Goal: Navigation & Orientation: Find specific page/section

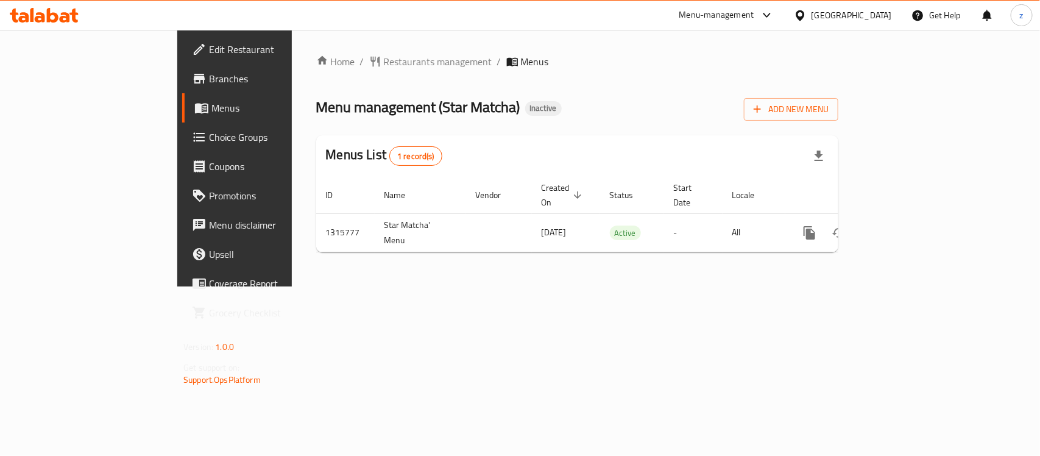
click at [209, 141] on span "Choice Groups" at bounding box center [275, 137] width 132 height 15
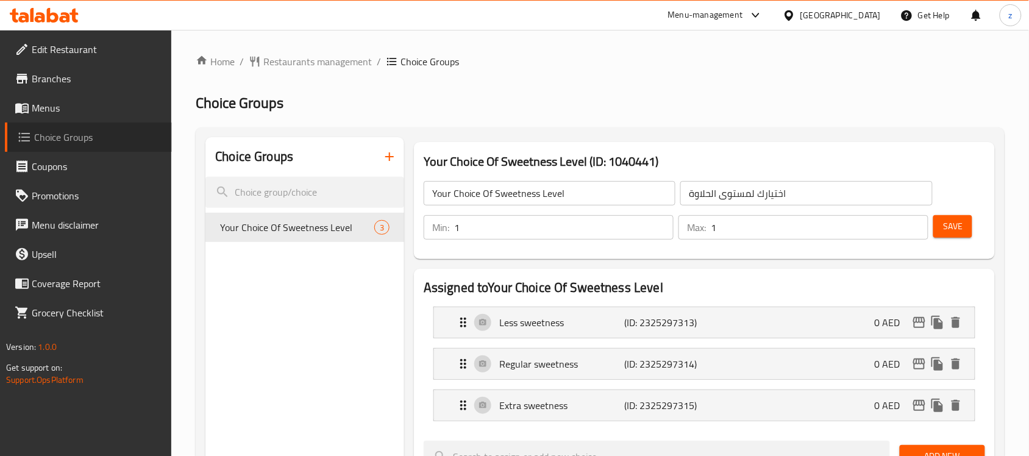
click at [83, 138] on span "Choice Groups" at bounding box center [98, 137] width 128 height 15
click at [73, 104] on span "Menus" at bounding box center [97, 108] width 130 height 15
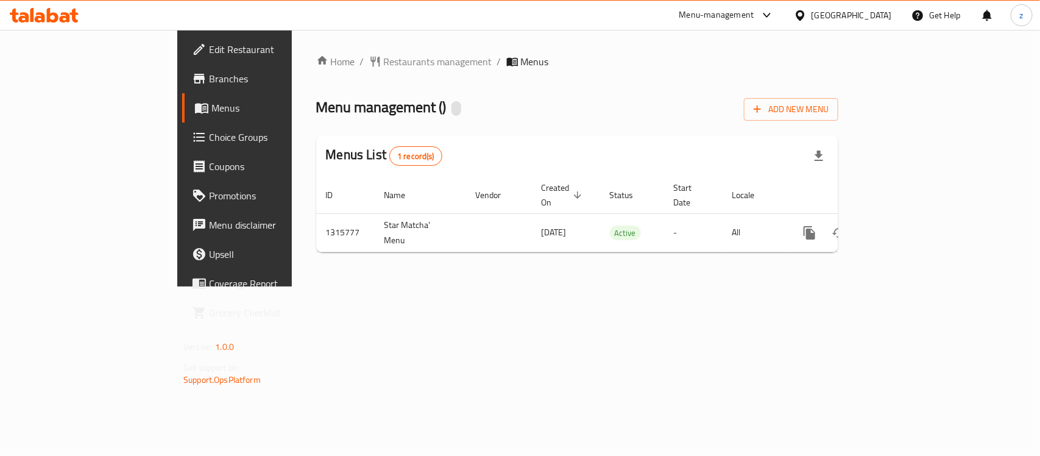
click at [209, 76] on span "Branches" at bounding box center [275, 78] width 132 height 15
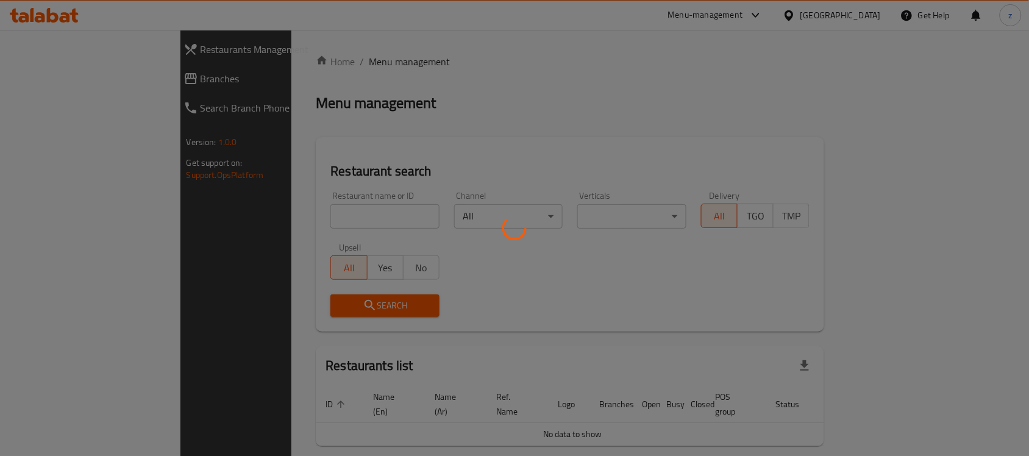
click at [85, 78] on div at bounding box center [514, 228] width 1029 height 456
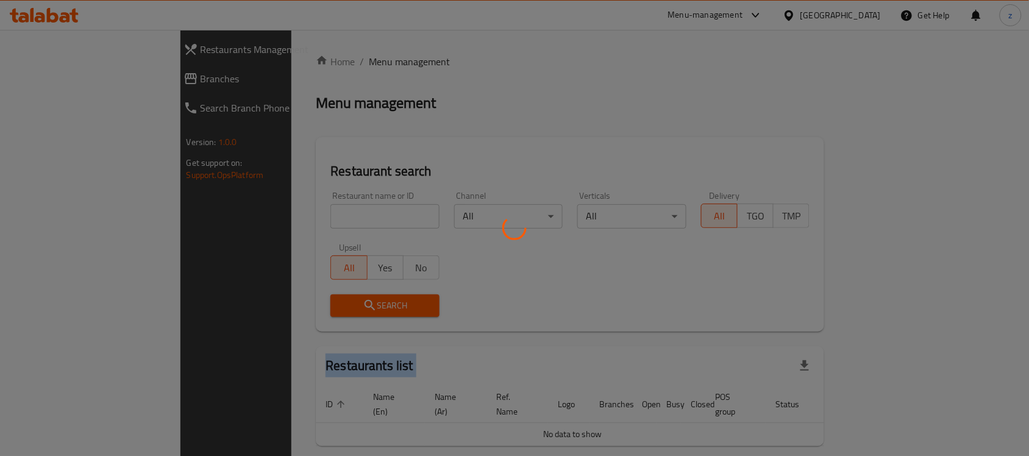
click at [85, 78] on div at bounding box center [514, 228] width 1029 height 456
click at [84, 78] on div at bounding box center [514, 228] width 1029 height 456
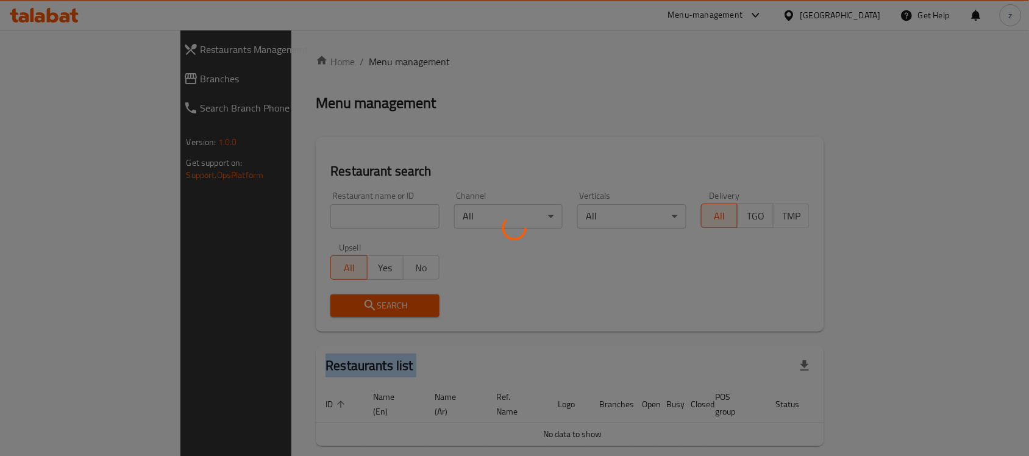
click at [84, 78] on div at bounding box center [514, 228] width 1029 height 456
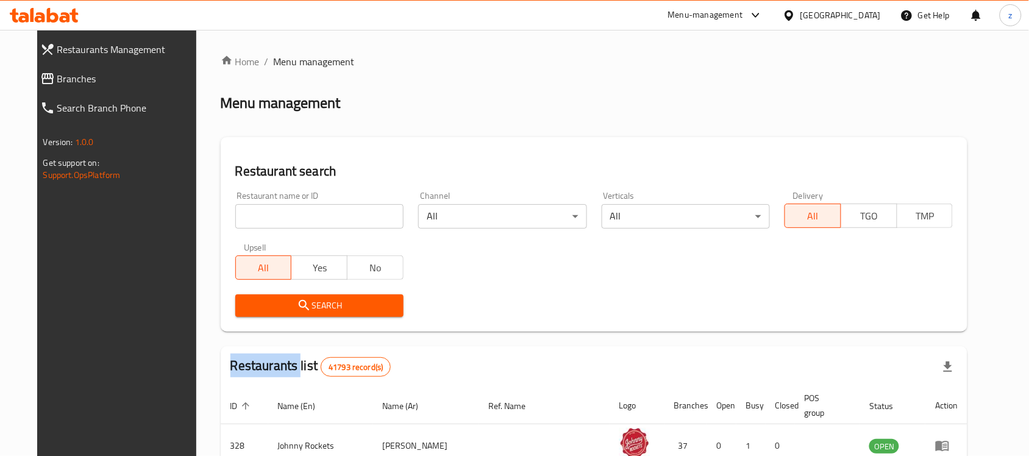
click at [84, 78] on div "Restaurants Management Branches Search Branch Phone Version: 1.0.0 Get support …" at bounding box center [514, 429] width 955 height 799
click at [84, 78] on span "Branches" at bounding box center [128, 78] width 142 height 15
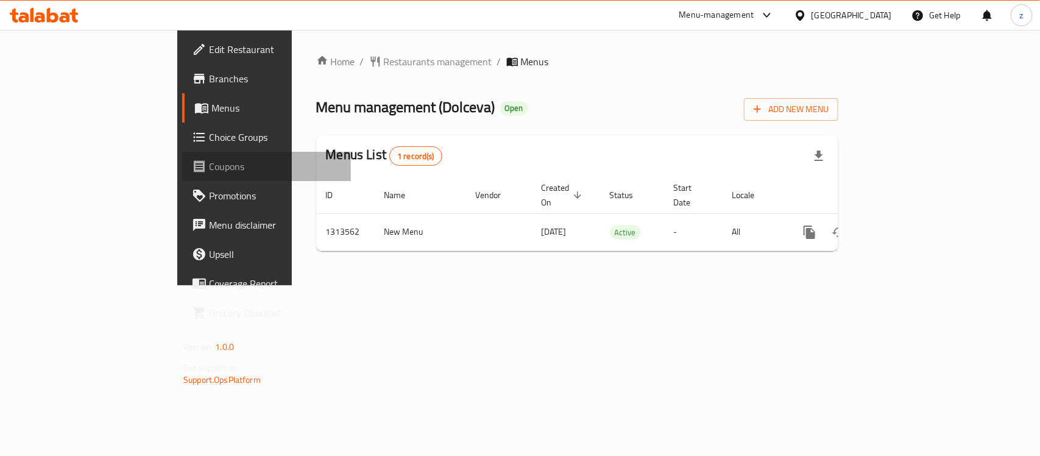
click at [209, 160] on span "Coupons" at bounding box center [275, 166] width 132 height 15
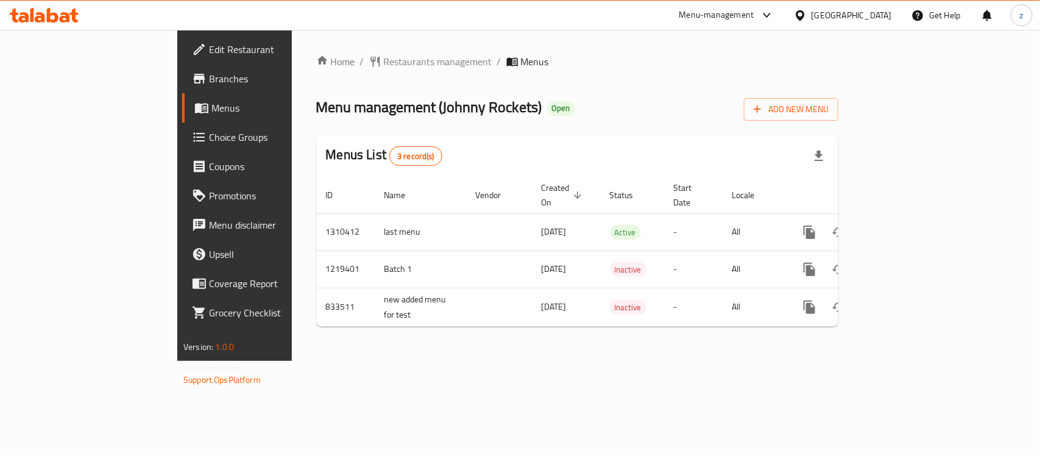
click at [58, 12] on icon at bounding box center [44, 15] width 69 height 15
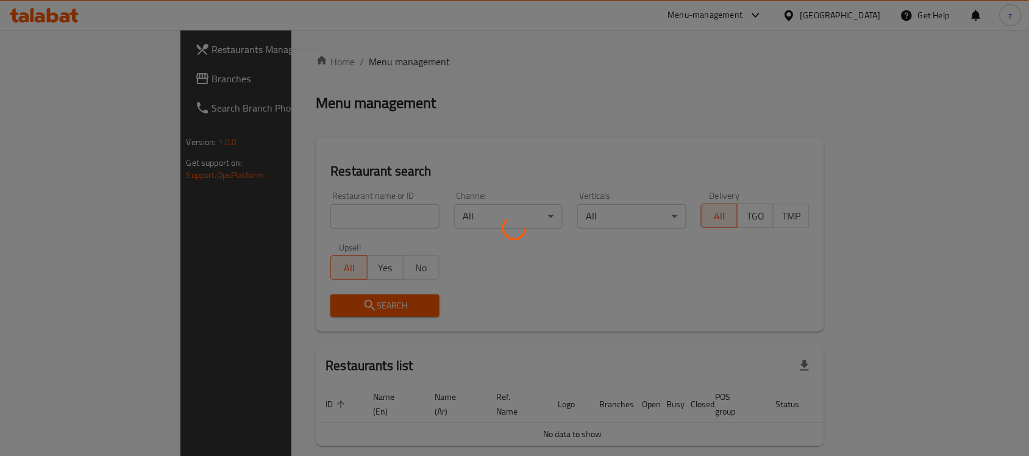
click at [78, 77] on div at bounding box center [514, 228] width 1029 height 456
click at [77, 77] on div at bounding box center [514, 228] width 1029 height 456
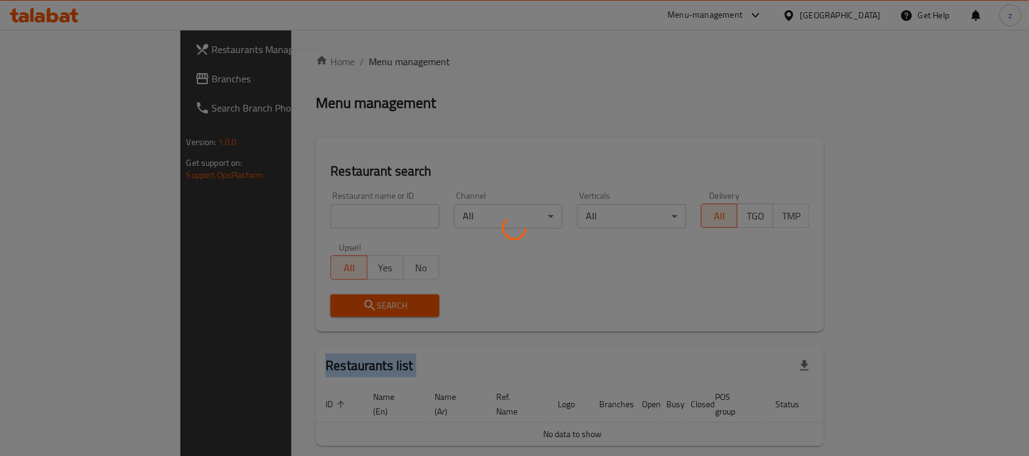
click at [77, 77] on div at bounding box center [514, 228] width 1029 height 456
click at [308, 107] on div at bounding box center [514, 228] width 1029 height 456
click at [126, 90] on div at bounding box center [514, 228] width 1029 height 456
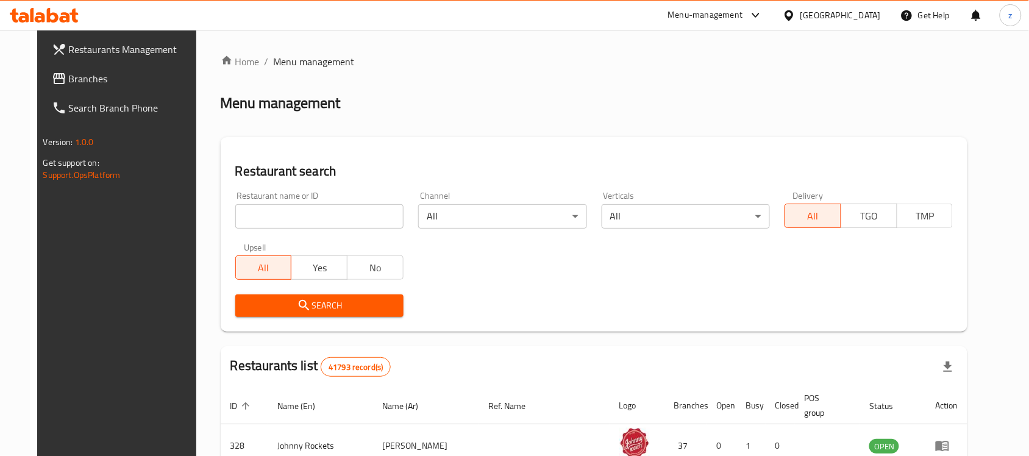
click at [126, 86] on link "Branches" at bounding box center [125, 78] width 167 height 29
